Goal: Task Accomplishment & Management: Use online tool/utility

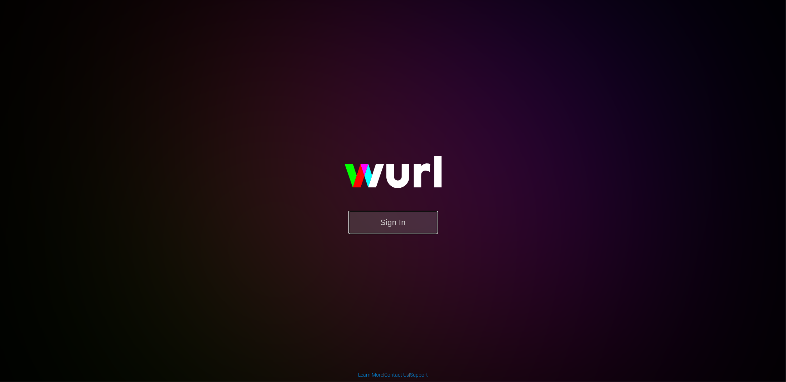
click at [404, 212] on button "Sign In" at bounding box center [394, 222] width 90 height 23
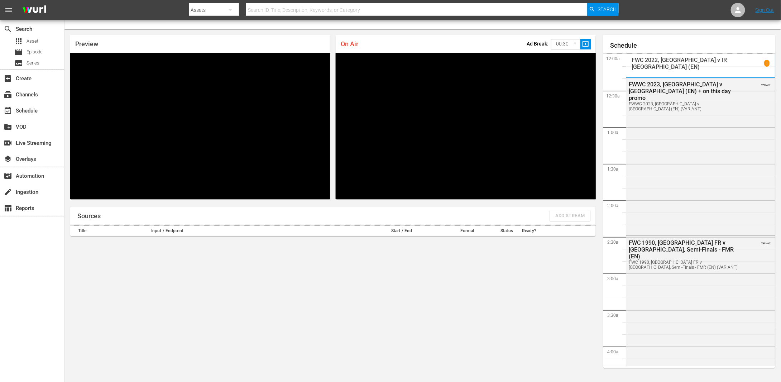
scroll to position [482, 0]
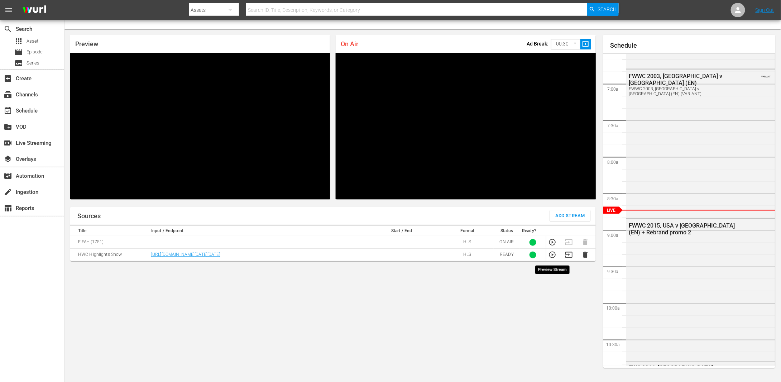
click at [552, 256] on icon "button" at bounding box center [552, 254] width 6 height 6
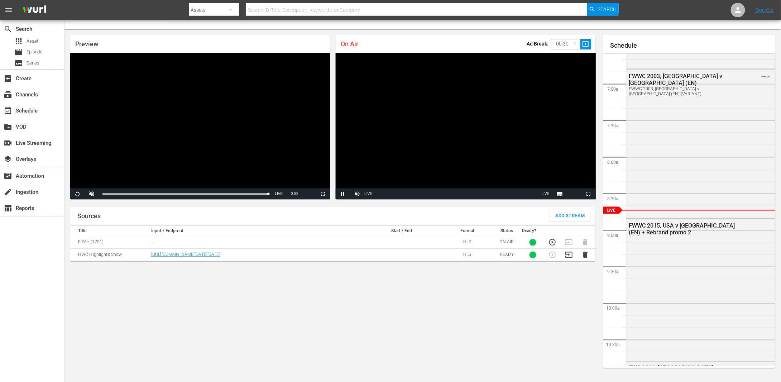
click at [322, 327] on div "Sources Add Stream Title Input / Endpoint Start / End Format Status Ready? FIFA…" at bounding box center [333, 292] width 526 height 170
click at [325, 317] on div "Sources Add Stream Title Input / Endpoint Start / End Format Status Ready? FIFA…" at bounding box center [333, 292] width 526 height 170
click at [324, 317] on div "Sources Add Stream Title Input / Endpoint Start / End Format Status Ready? FIFA…" at bounding box center [333, 292] width 526 height 170
click at [342, 311] on div "Sources Add Stream Title Input / Endpoint Start / End Format Status Ready? FIFA…" at bounding box center [333, 292] width 526 height 170
click at [289, 279] on div "Sources Add Stream Title Input / Endpoint Start / End Format Status Ready? FIFA…" at bounding box center [333, 292] width 526 height 170
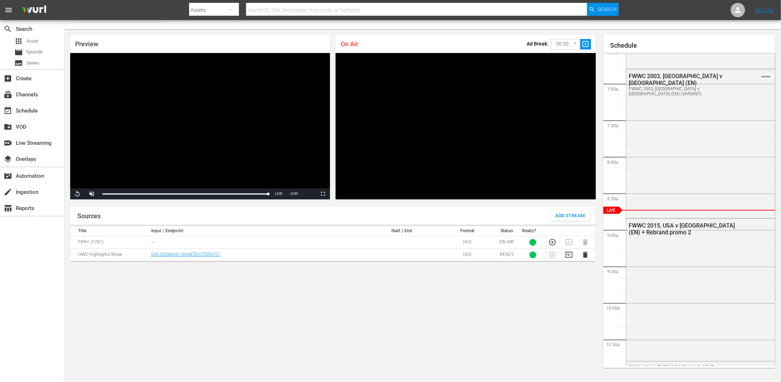
click at [311, 256] on td "[URL][DOMAIN_NAME][DATE][DATE]" at bounding box center [255, 255] width 213 height 13
click at [316, 261] on td "[URL][DOMAIN_NAME][DATE][DATE]" at bounding box center [255, 255] width 213 height 13
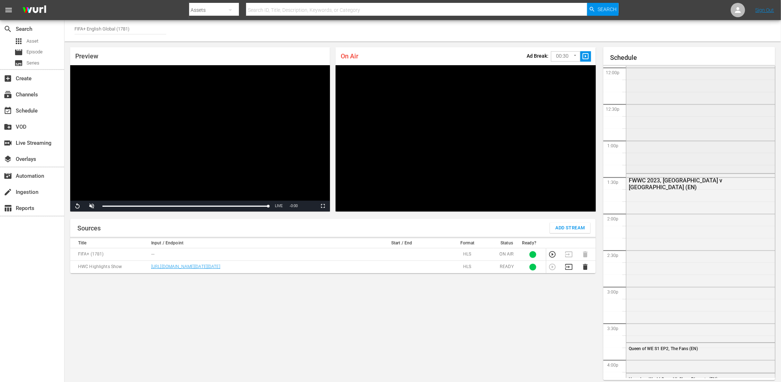
scroll to position [948, 0]
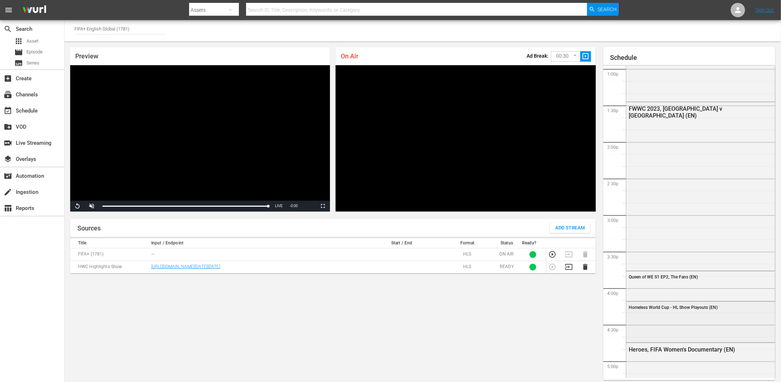
click at [658, 308] on span "Homeless World Cup - HL Show Playouts (EN)" at bounding box center [673, 307] width 89 height 5
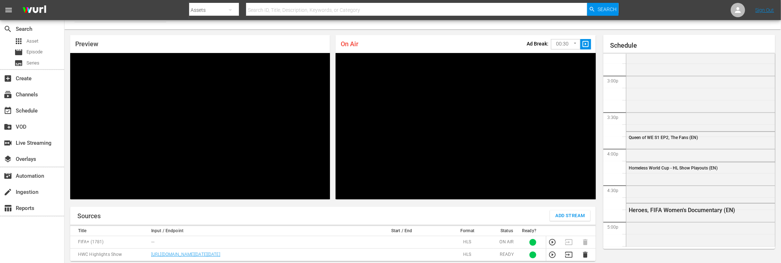
scroll to position [84, 0]
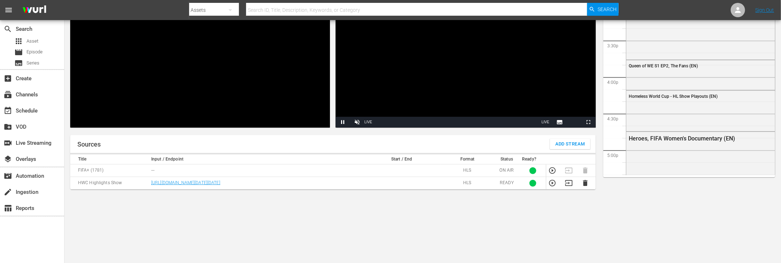
click at [463, 62] on video "Video Player" at bounding box center [466, 54] width 260 height 146
click at [553, 184] on icon "button" at bounding box center [552, 183] width 8 height 8
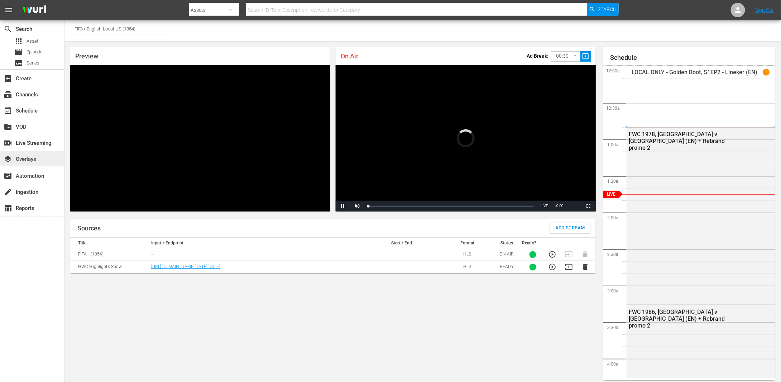
scroll to position [3, 0]
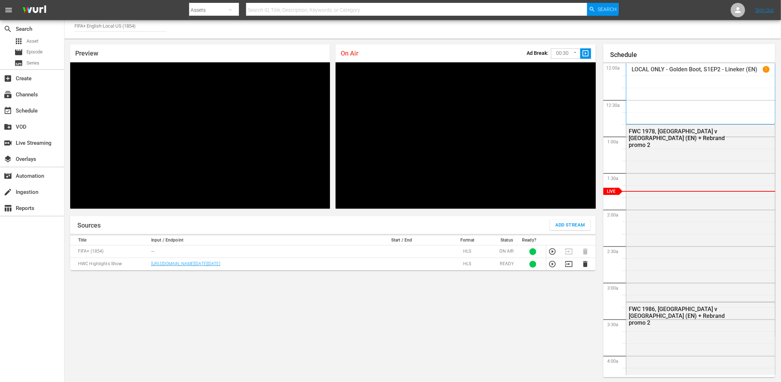
drag, startPoint x: 318, startPoint y: 272, endPoint x: 149, endPoint y: 265, distance: 169.2
click at [149, 265] on td "[URL][DOMAIN_NAME][DATE][DATE]" at bounding box center [255, 264] width 213 height 13
copy link "[URL][DOMAIN_NAME][DATE][DATE]"
click at [554, 321] on div "Sources Add Stream Title Input / Endpoint Start / End Format Status Ready? FIFA…" at bounding box center [333, 301] width 526 height 170
click at [555, 265] on icon "button" at bounding box center [552, 264] width 6 height 6
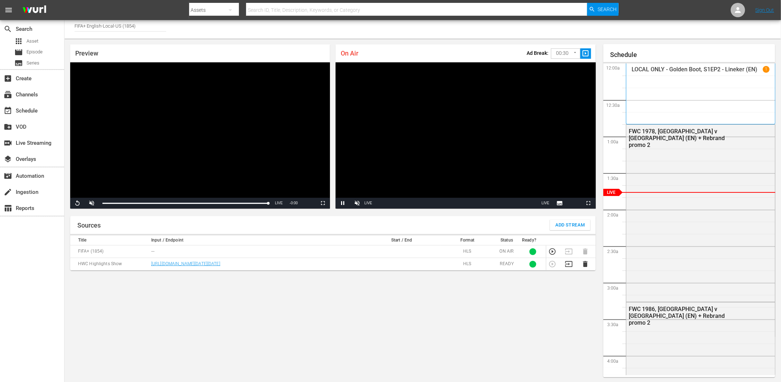
click at [407, 339] on div "Sources Add Stream Title Input / Endpoint Start / End Format Status Ready? FIFA…" at bounding box center [333, 301] width 526 height 170
click at [589, 203] on span "Video Player" at bounding box center [589, 203] width 0 height 0
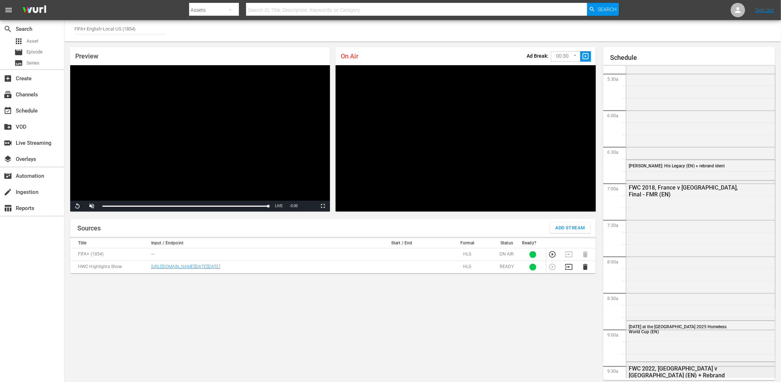
scroll to position [394, 0]
